Goal: Check status

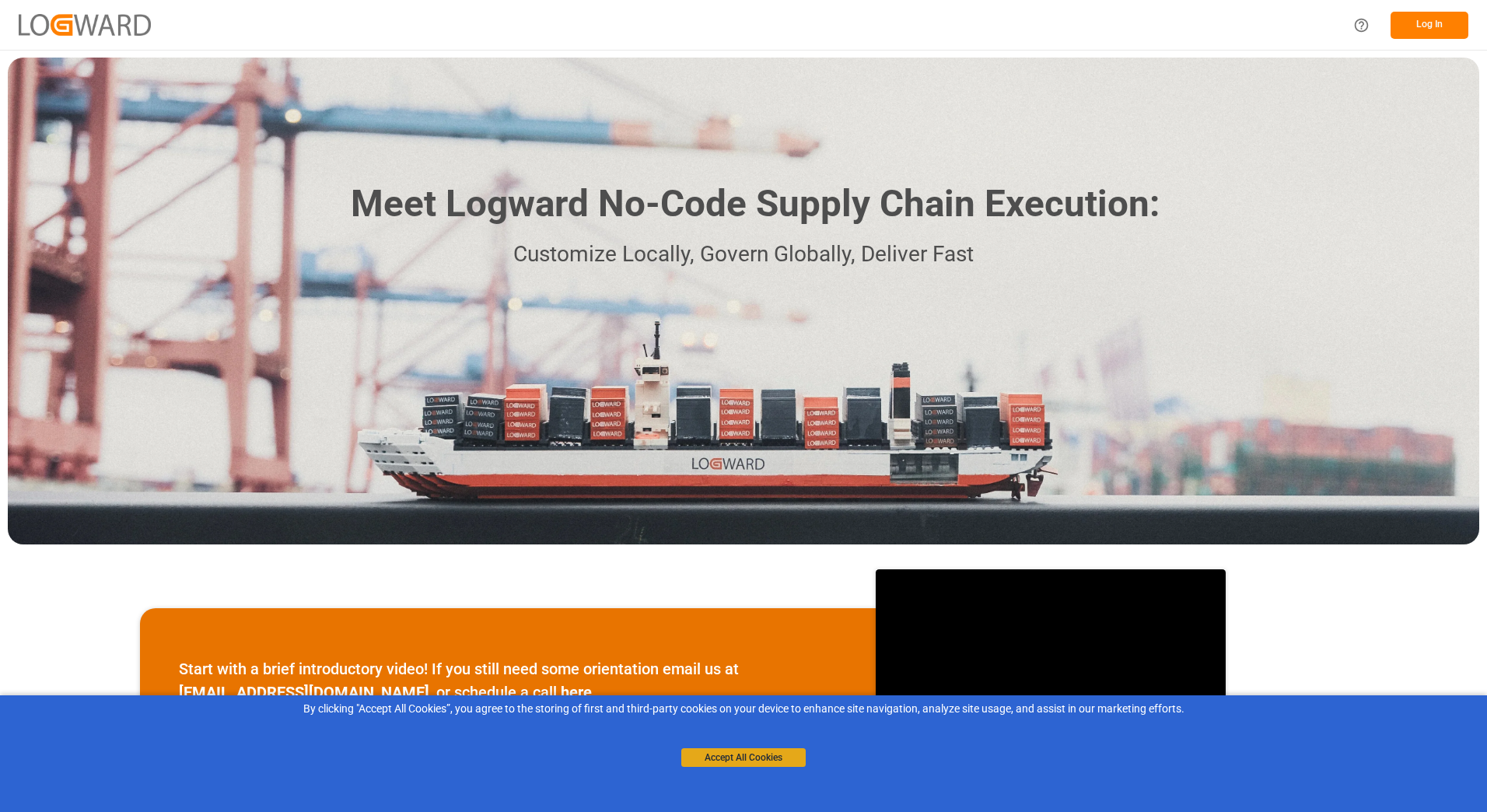
click at [744, 763] on button "Accept All Cookies" at bounding box center [744, 757] width 124 height 18
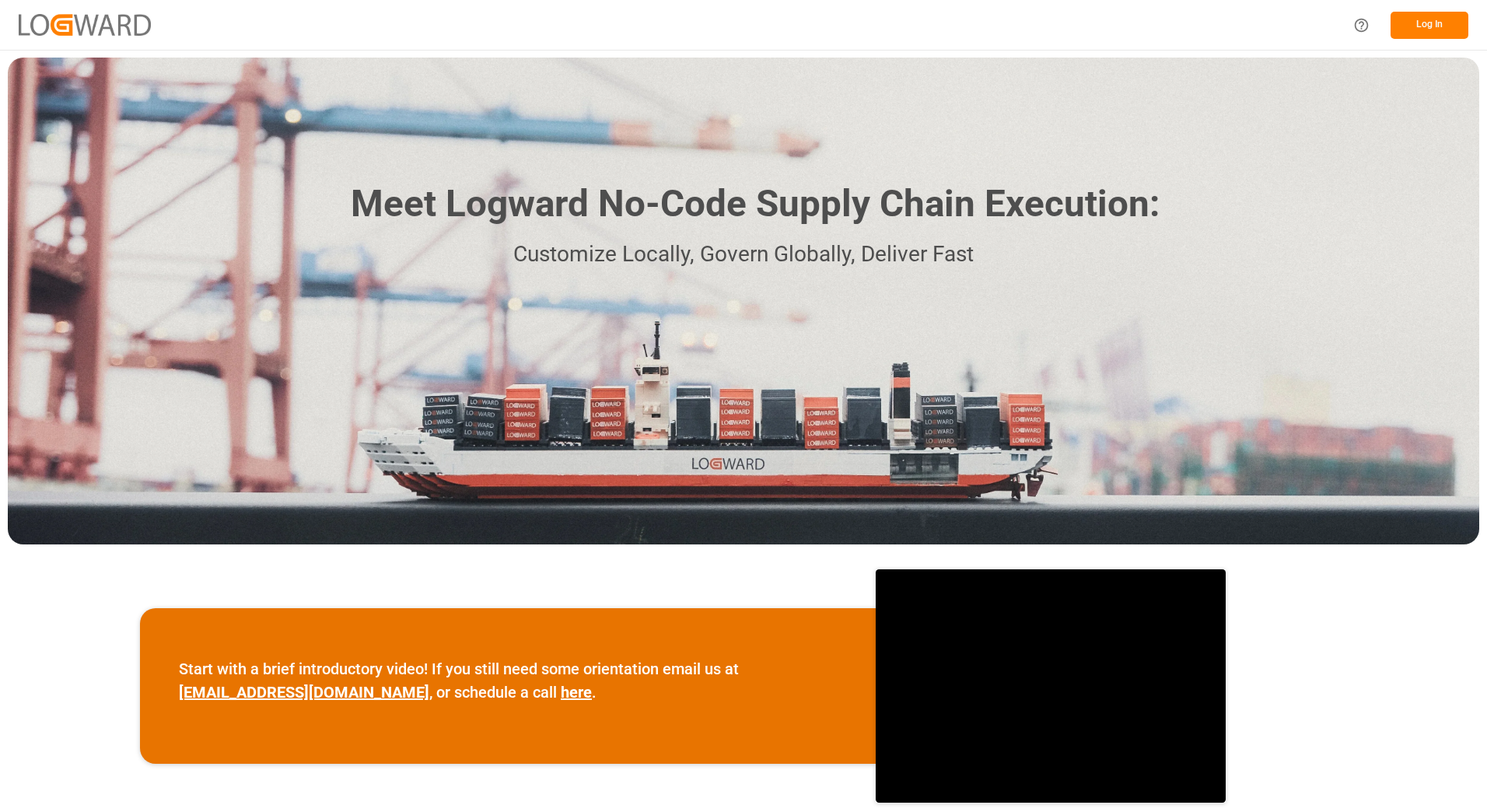
click at [1431, 26] on button "Log In" at bounding box center [1429, 26] width 77 height 27
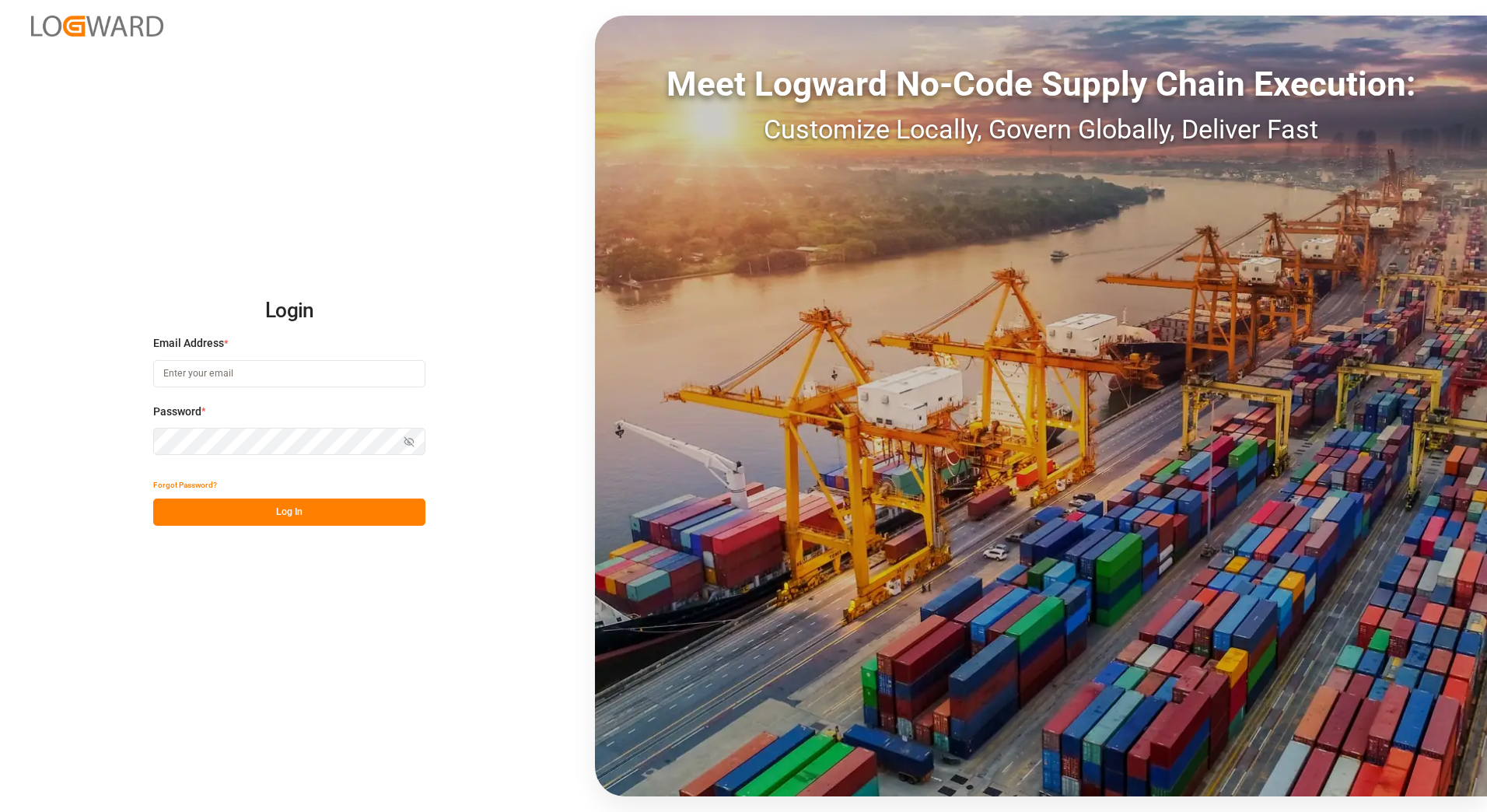
click at [245, 372] on input at bounding box center [289, 373] width 272 height 27
type input "[EMAIL_ADDRESS][DOMAIN_NAME]"
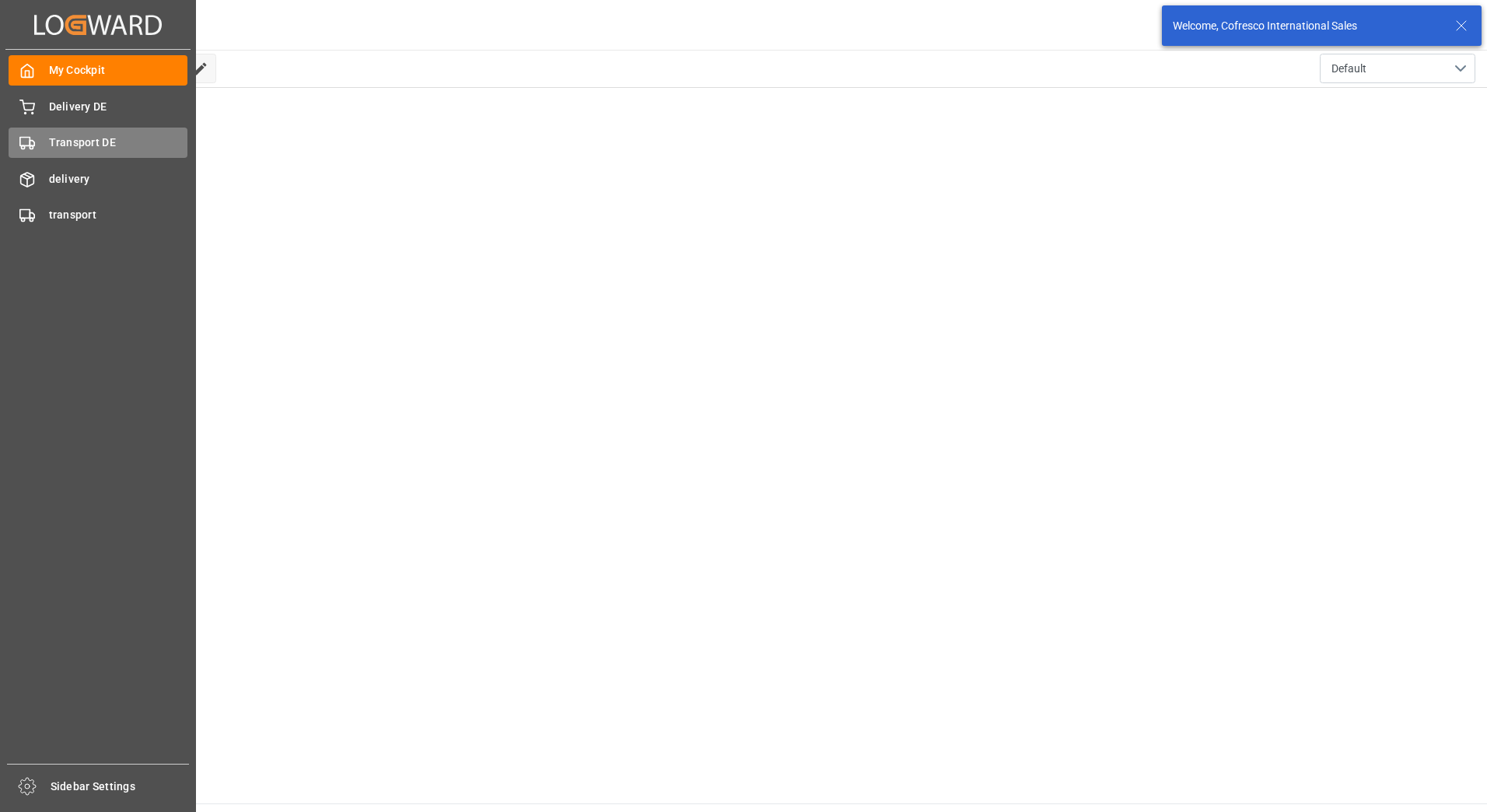
click at [102, 141] on span "Transport DE" at bounding box center [118, 143] width 139 height 16
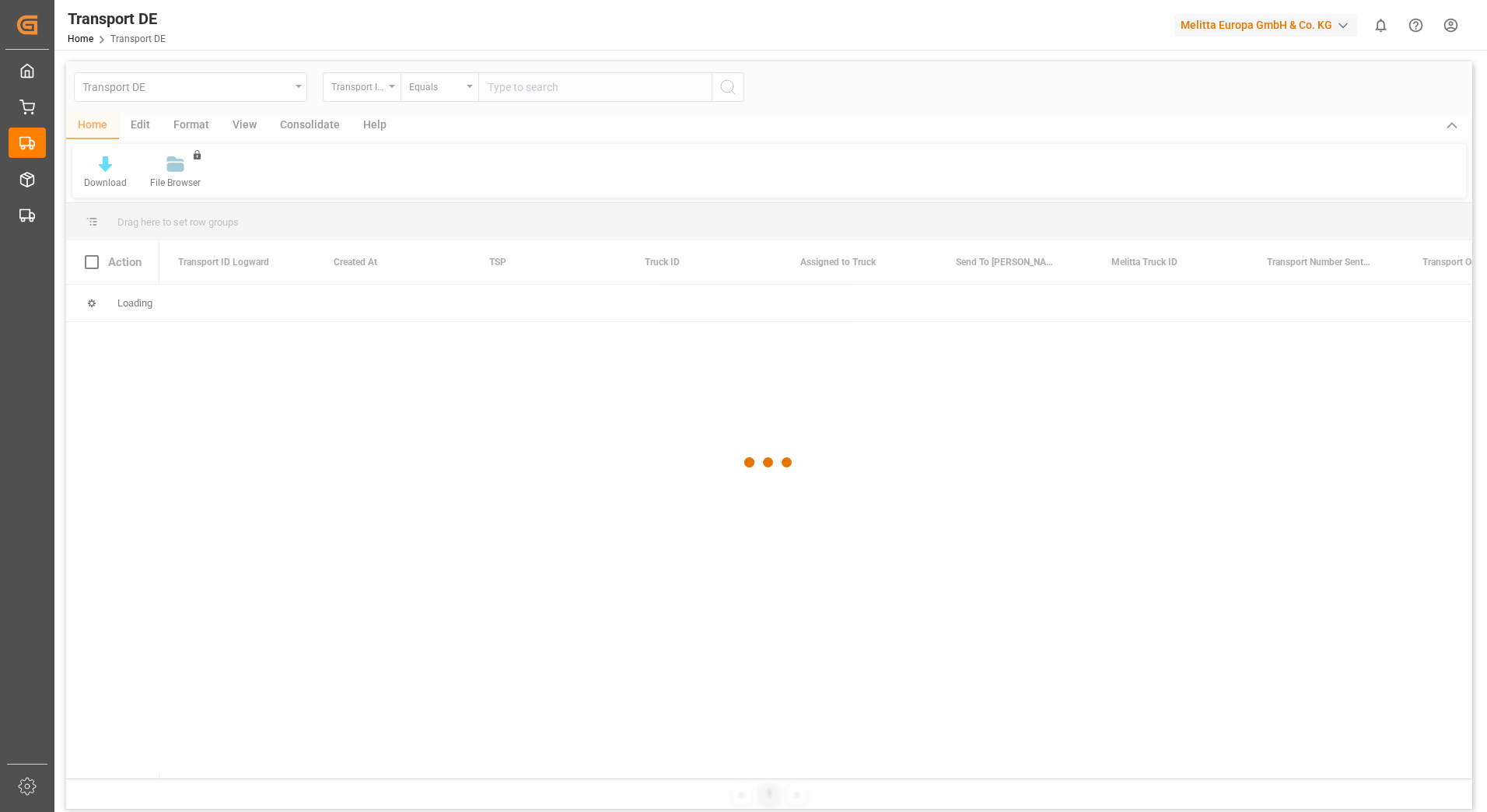
click at [519, 93] on div at bounding box center [769, 463] width 1406 height 802
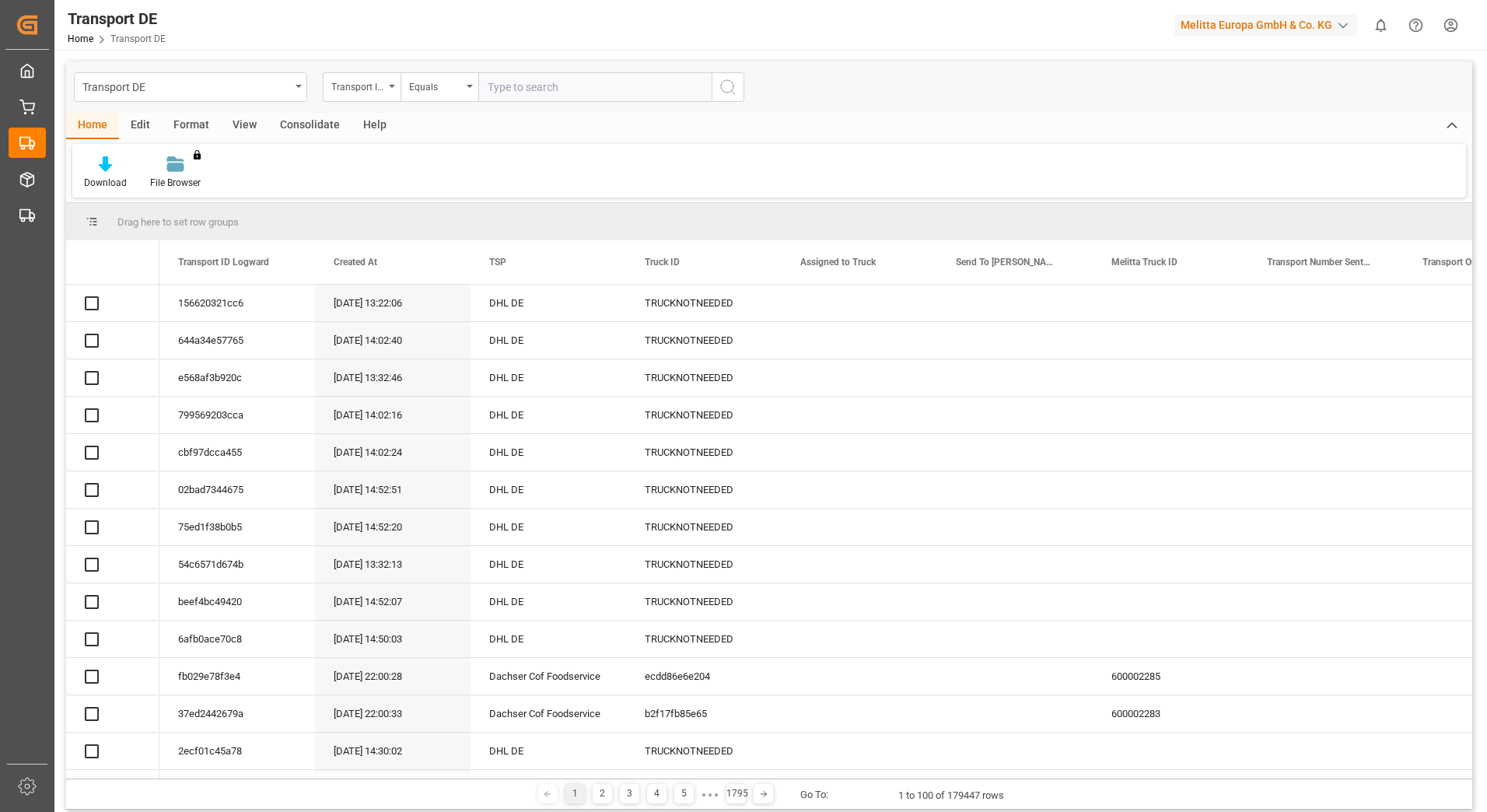
click at [515, 91] on input "text" at bounding box center [595, 87] width 233 height 30
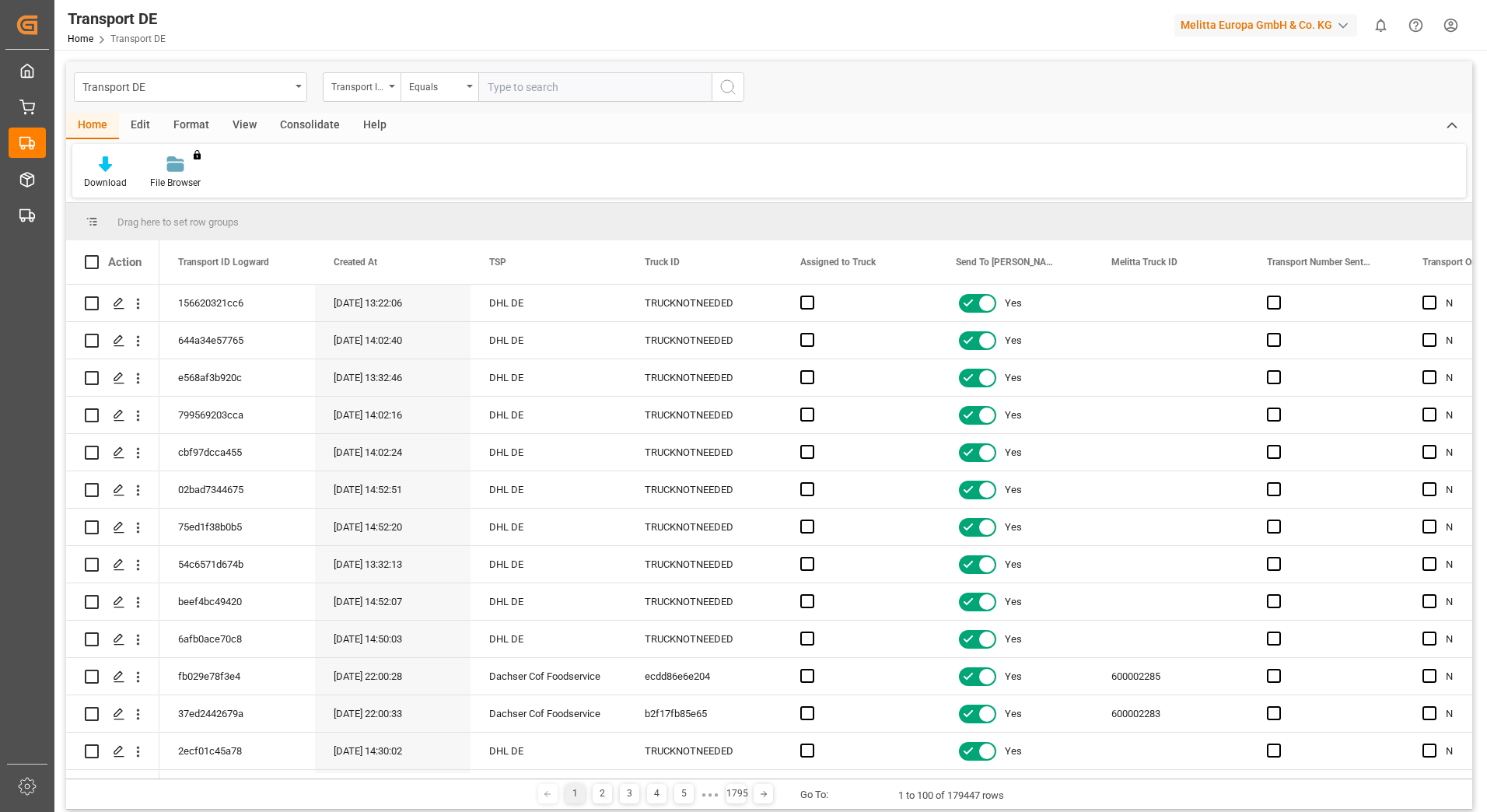
paste input "80002851"
type input "80002851"
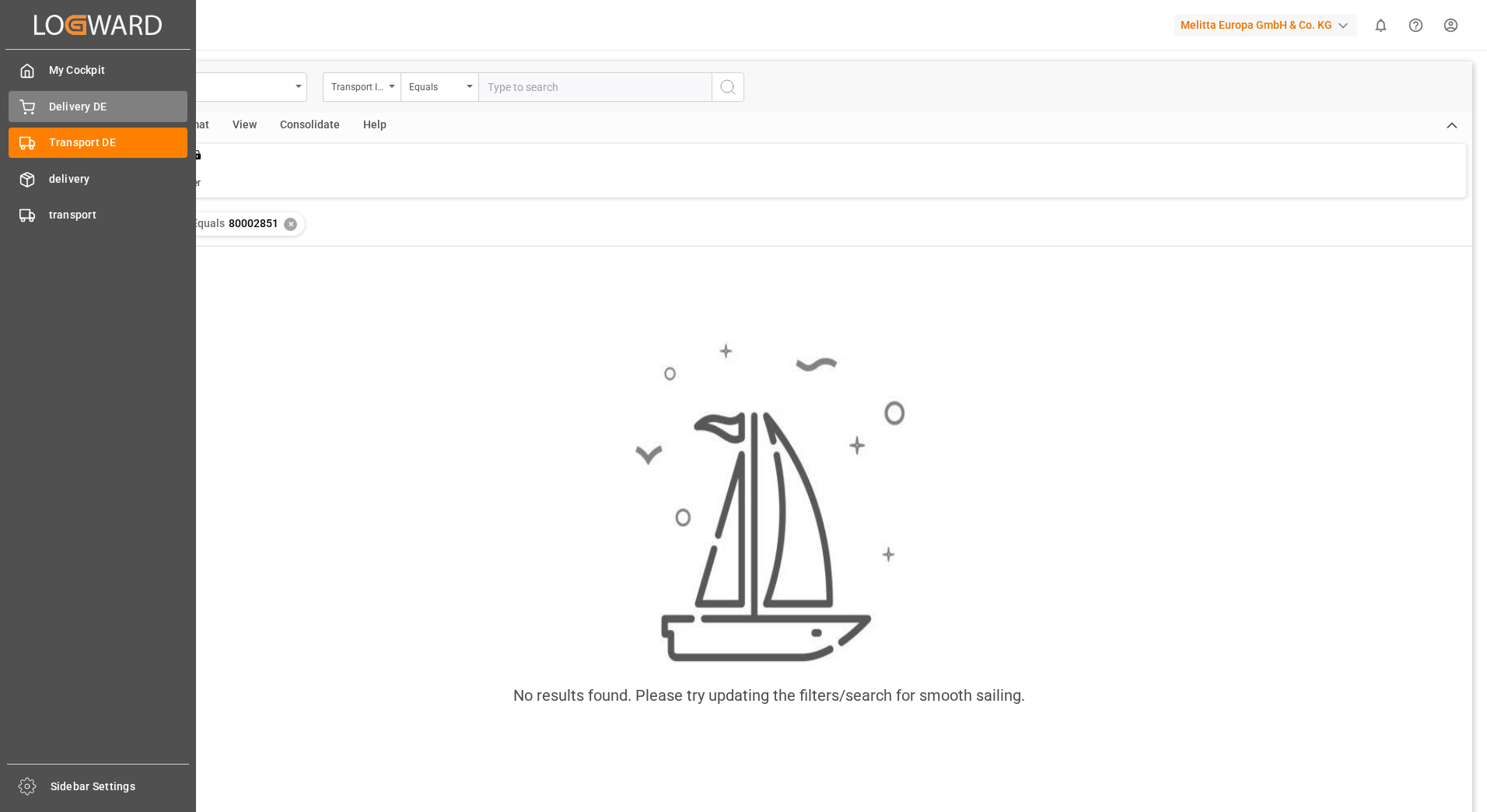
click at [70, 102] on span "Delivery DE" at bounding box center [118, 107] width 139 height 16
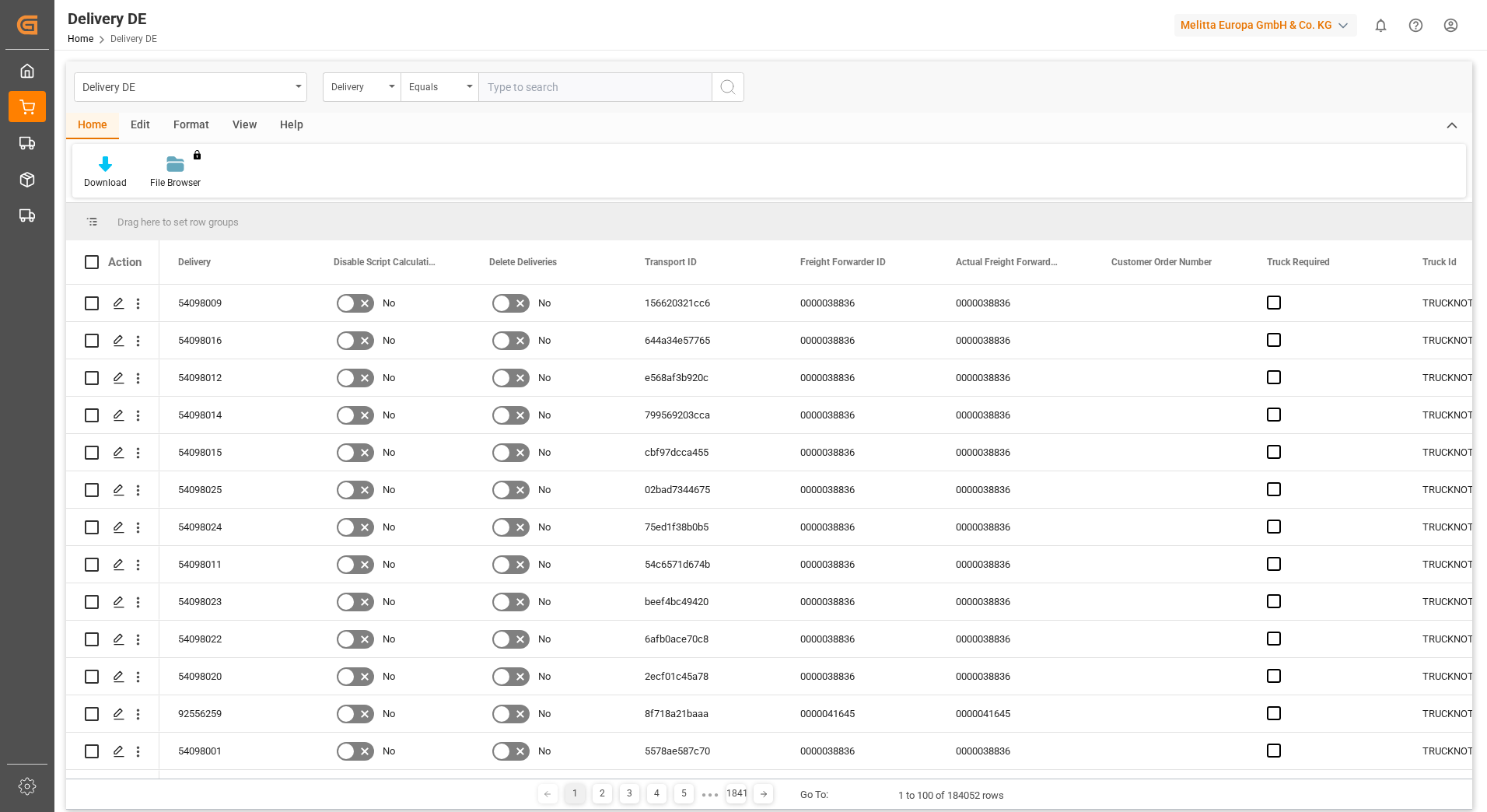
click at [519, 94] on input "text" at bounding box center [595, 87] width 233 height 30
paste input "80002851"
type input "80002851"
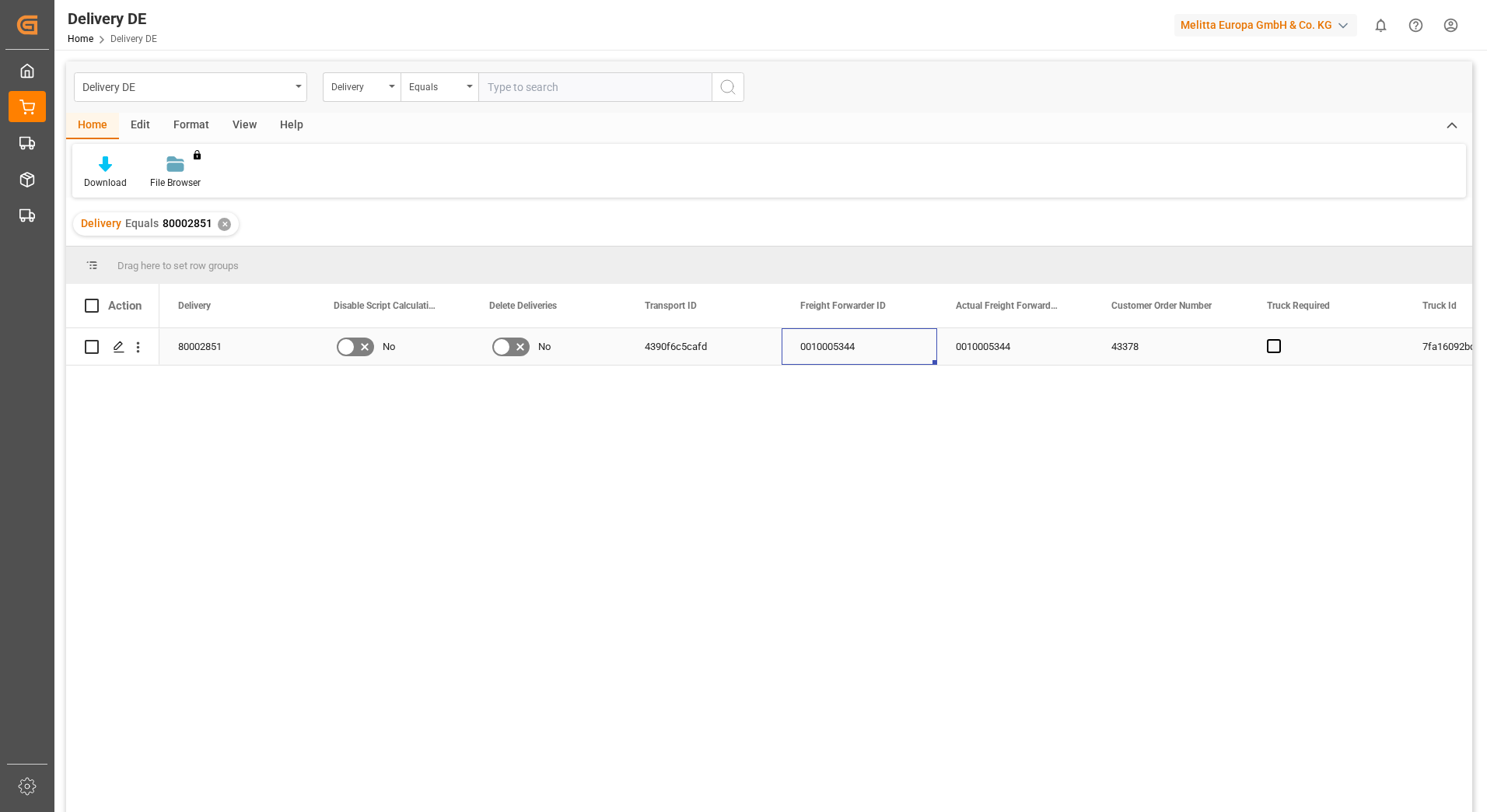
click at [787, 344] on div "0010005344" at bounding box center [859, 346] width 156 height 37
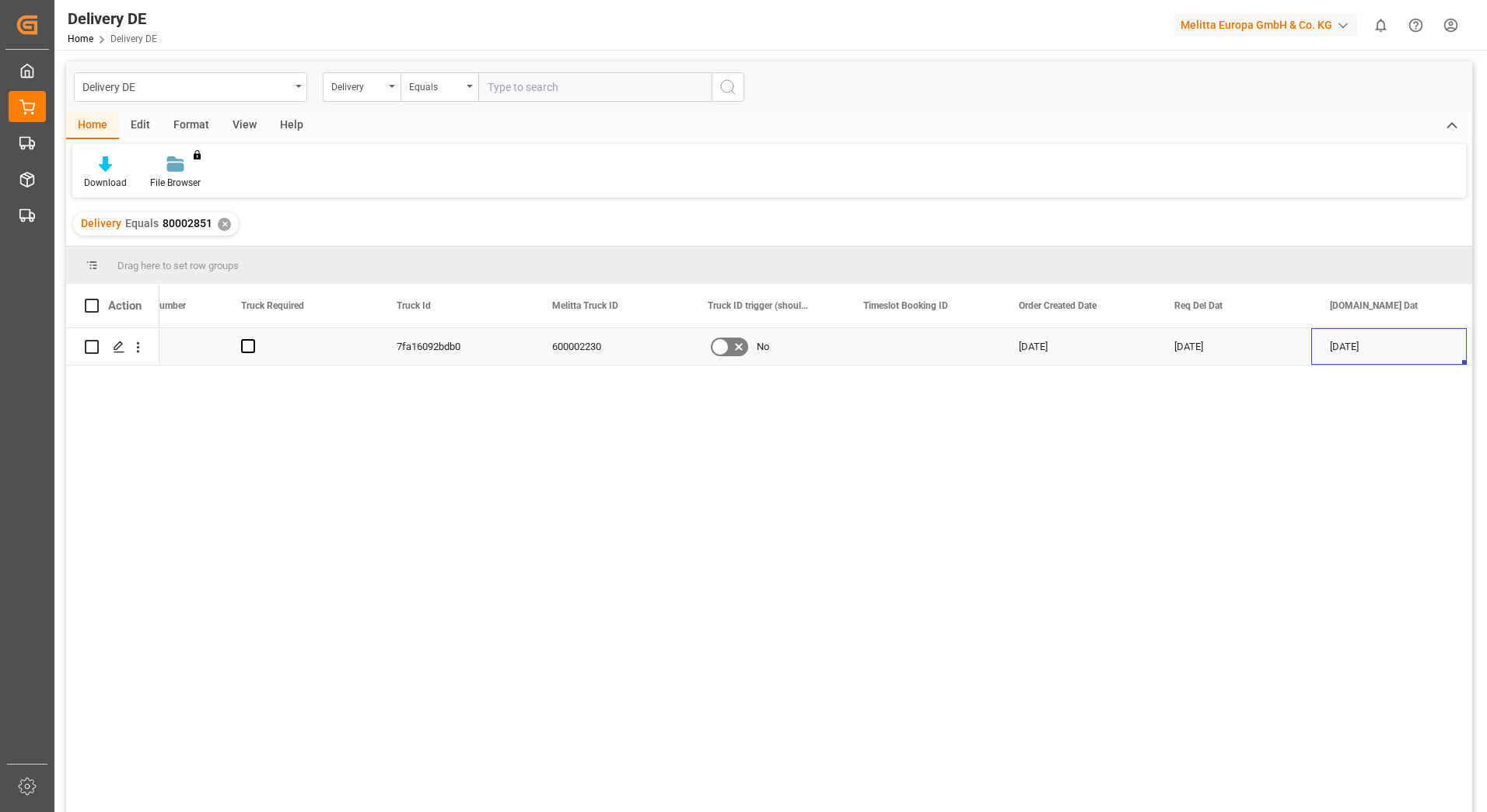
scroll to position [0, 1181]
